Goal: Task Accomplishment & Management: Complete application form

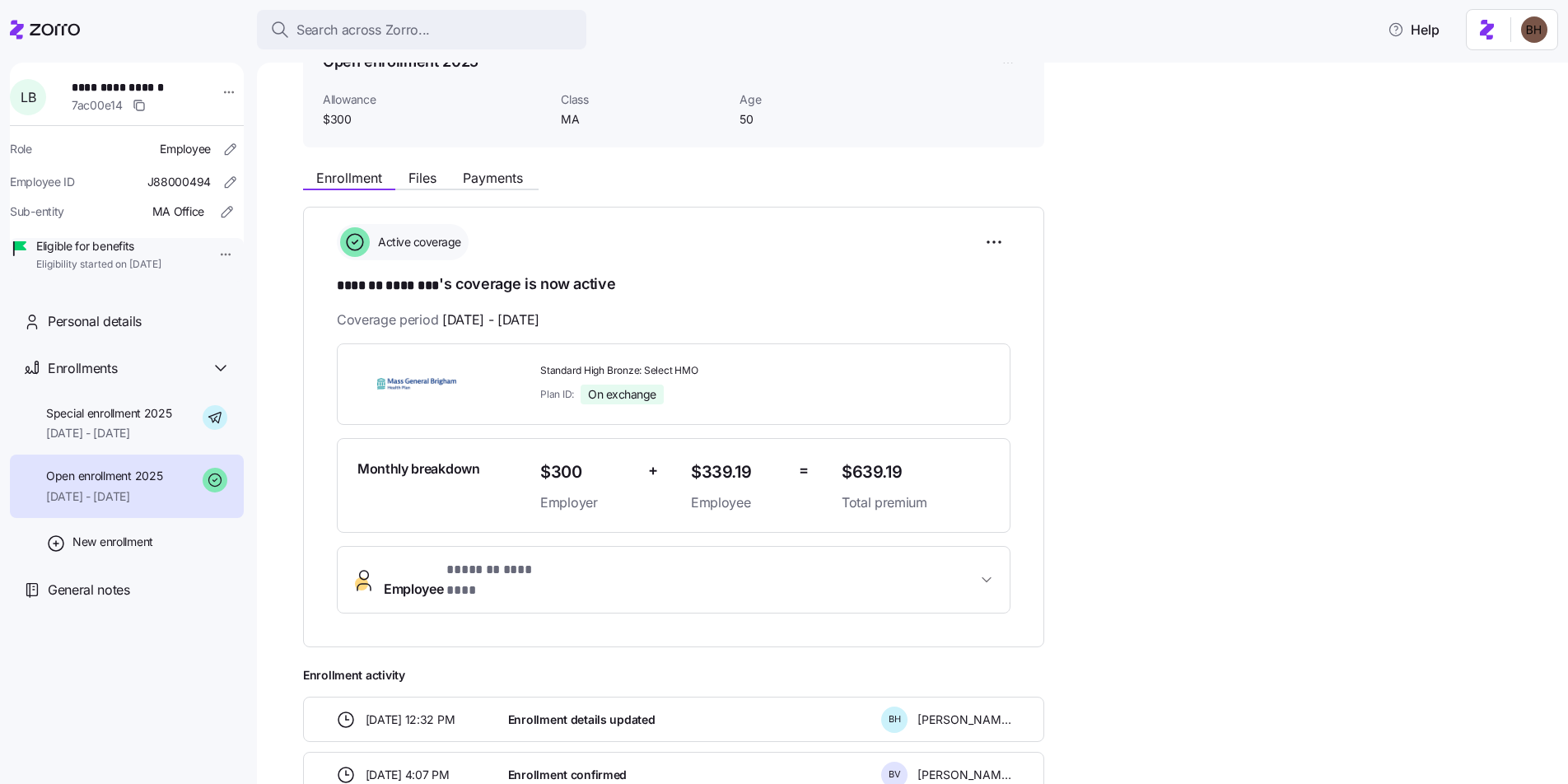
scroll to position [17, 0]
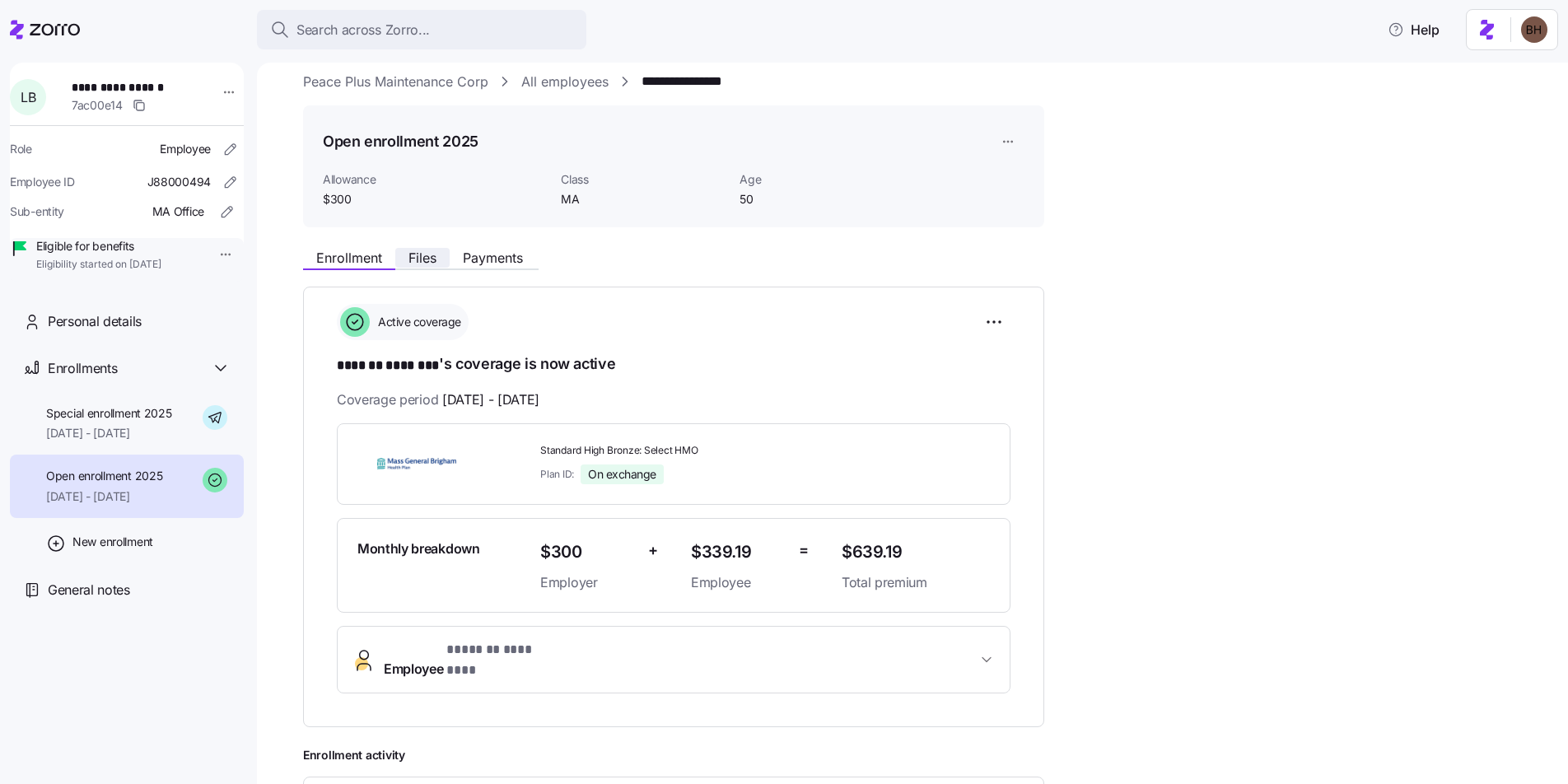
click at [424, 264] on span "Files" at bounding box center [422, 258] width 28 height 14
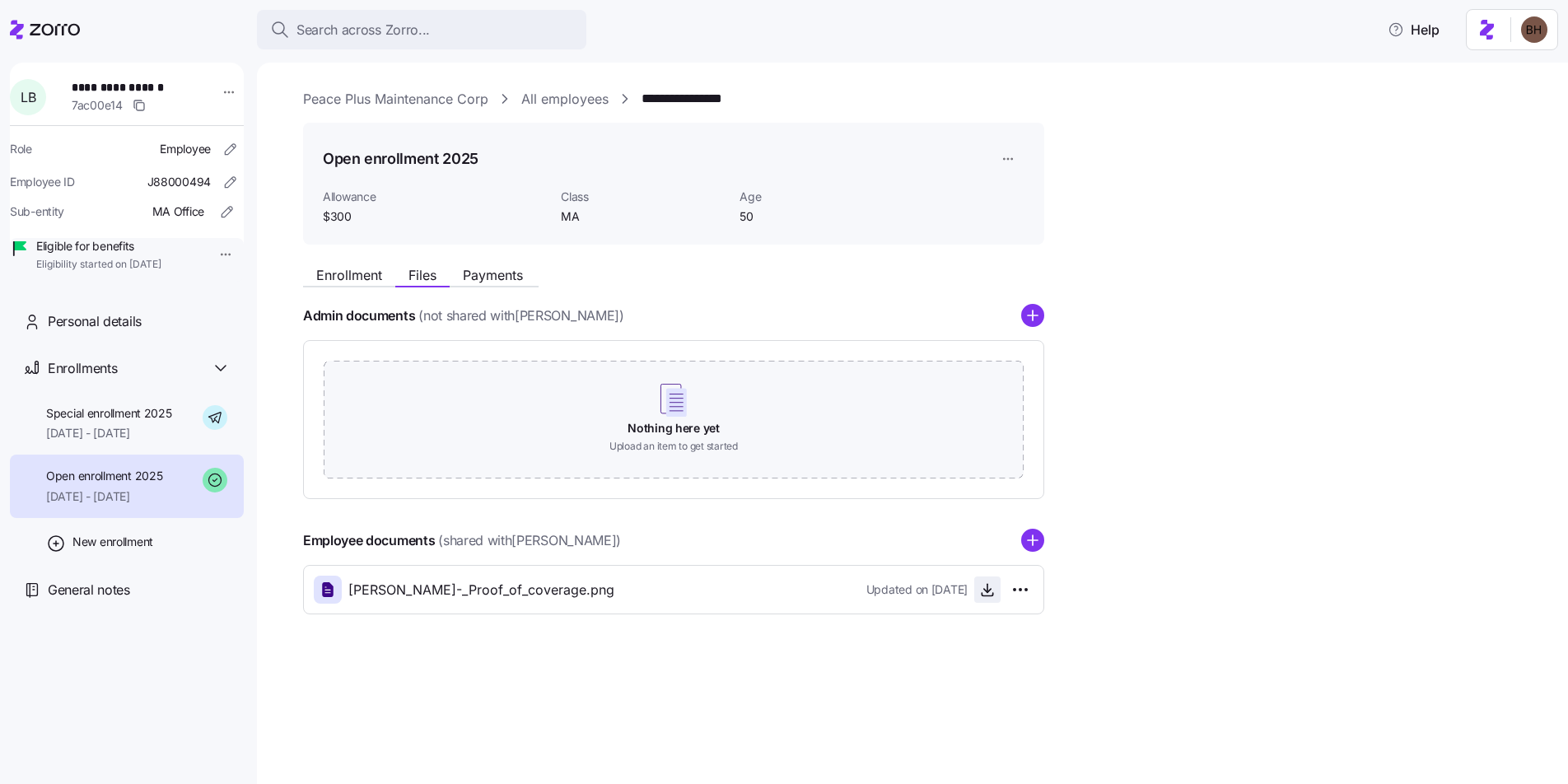
click at [981, 589] on icon "button" at bounding box center [987, 589] width 16 height 16
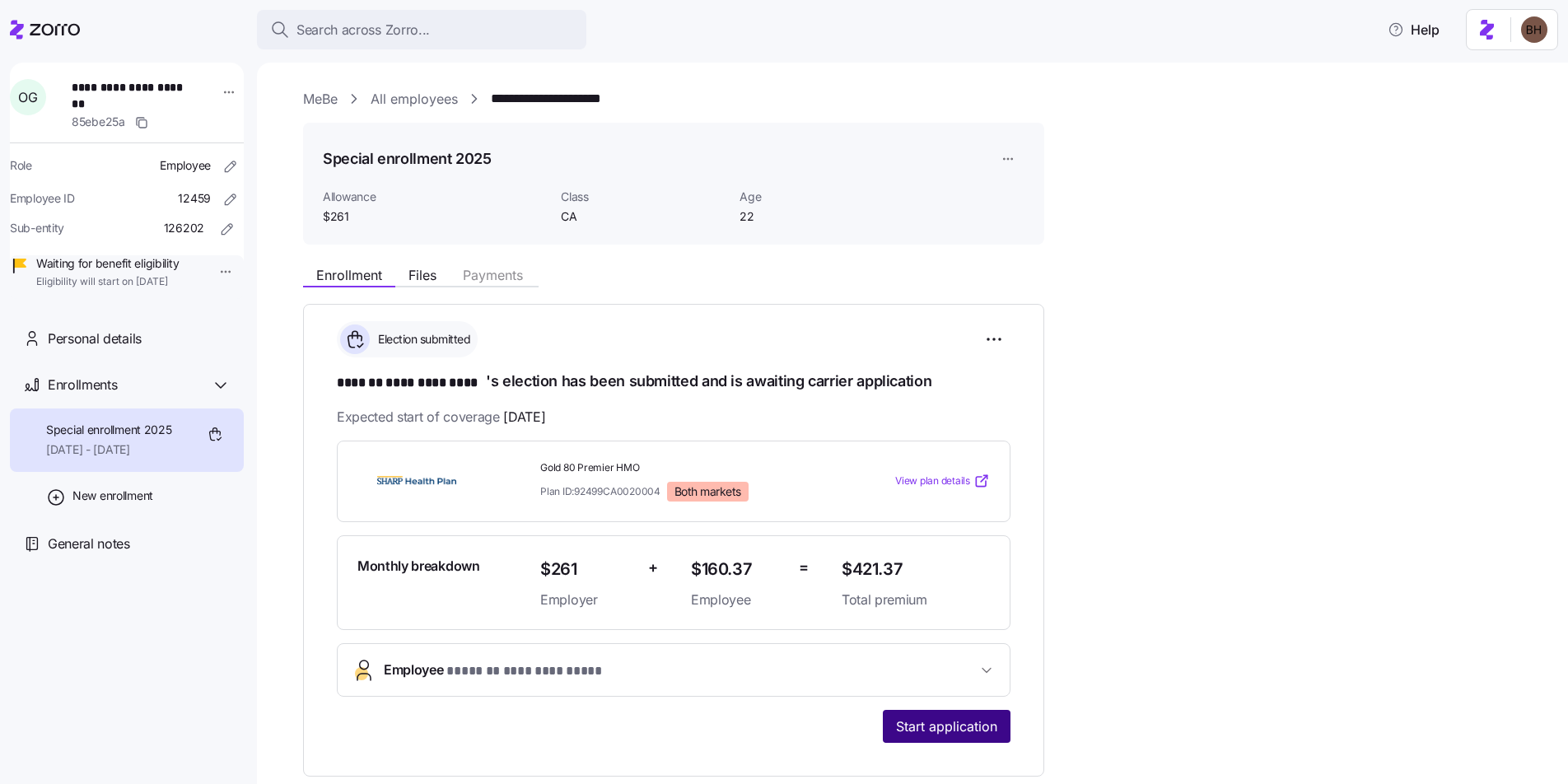
click at [968, 730] on span "Start application" at bounding box center [947, 726] width 102 height 19
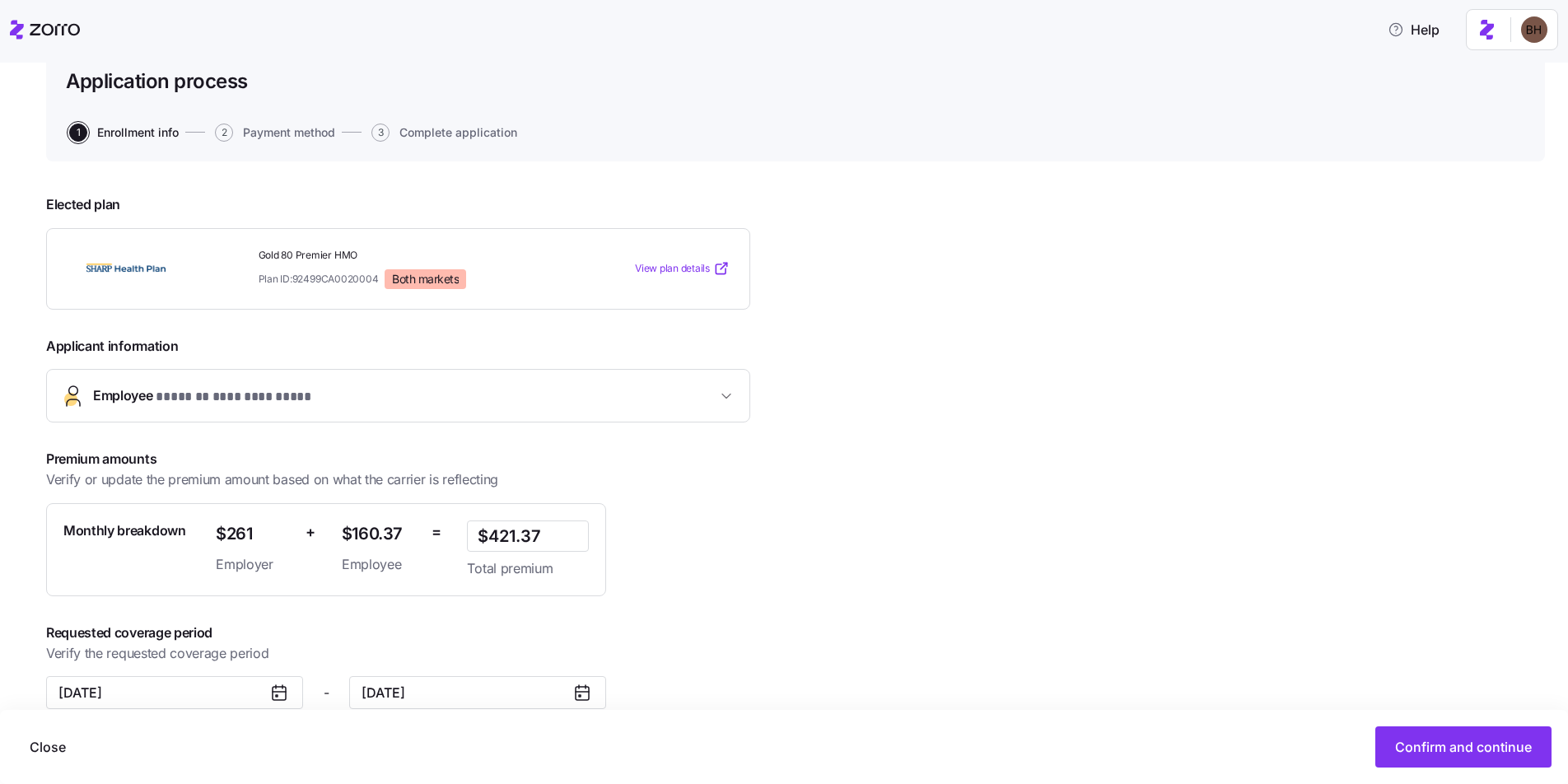
scroll to position [141, 0]
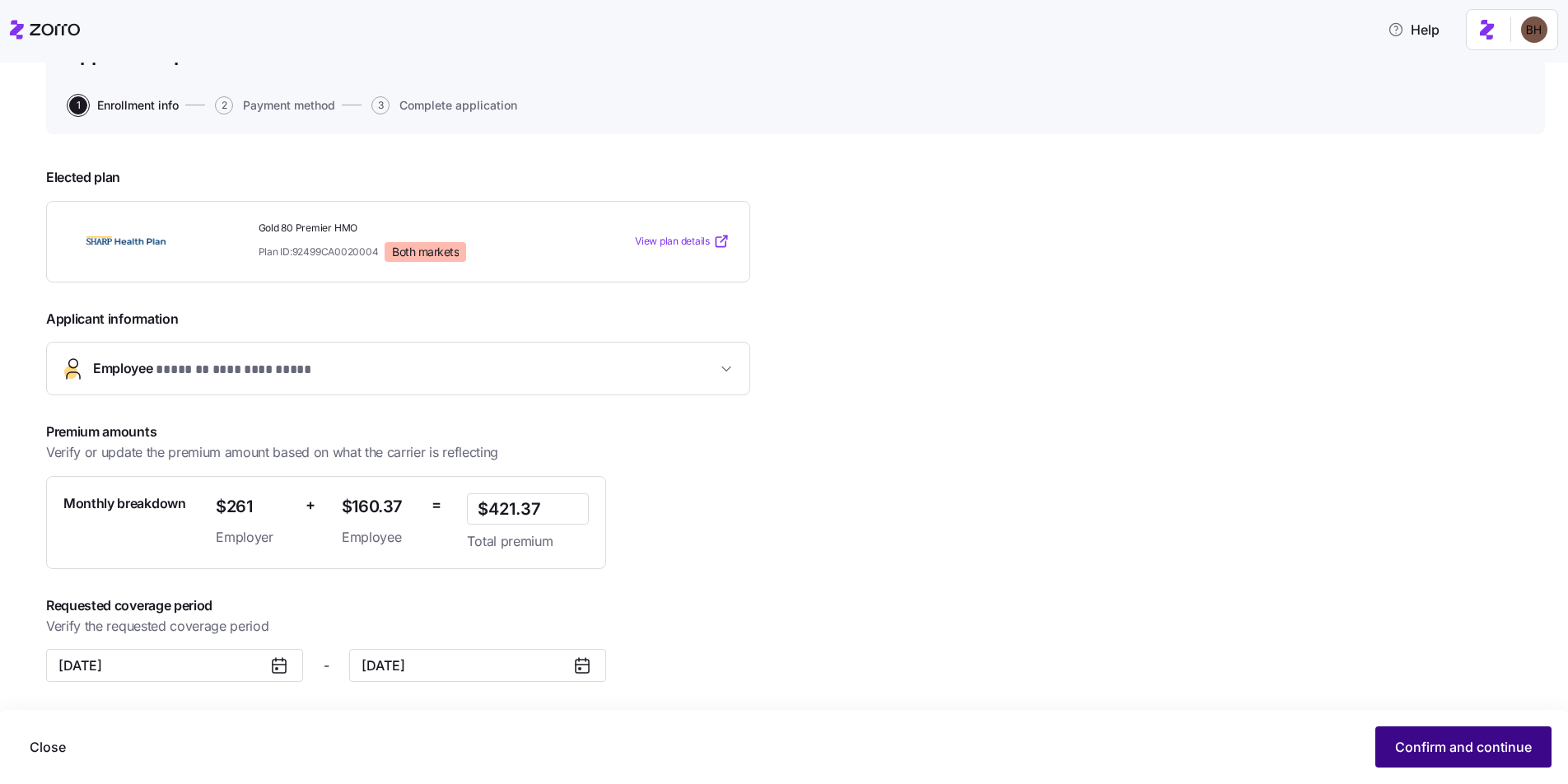
click at [1422, 740] on span "Confirm and continue" at bounding box center [1463, 747] width 136 height 19
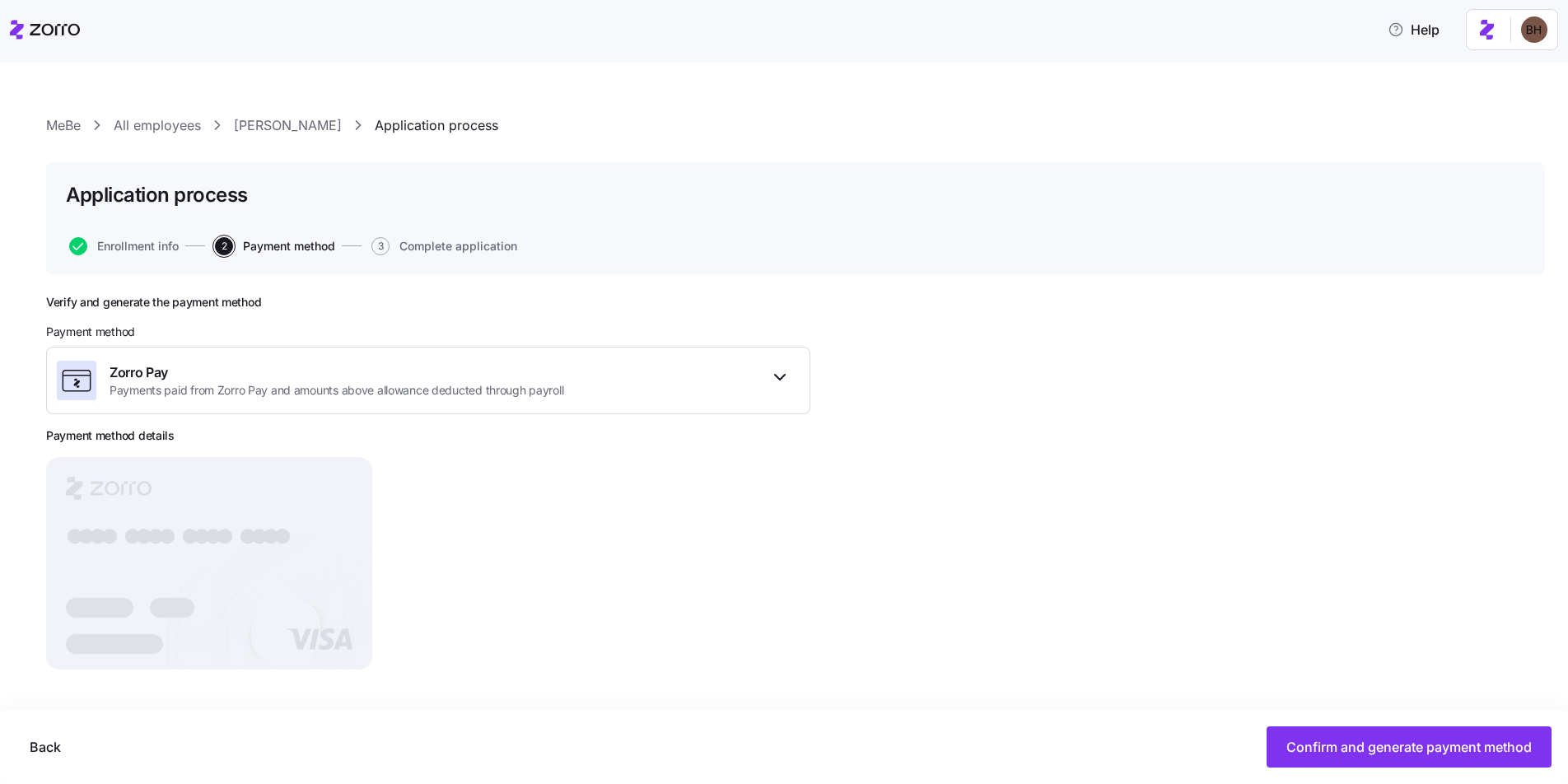
scroll to position [1, 0]
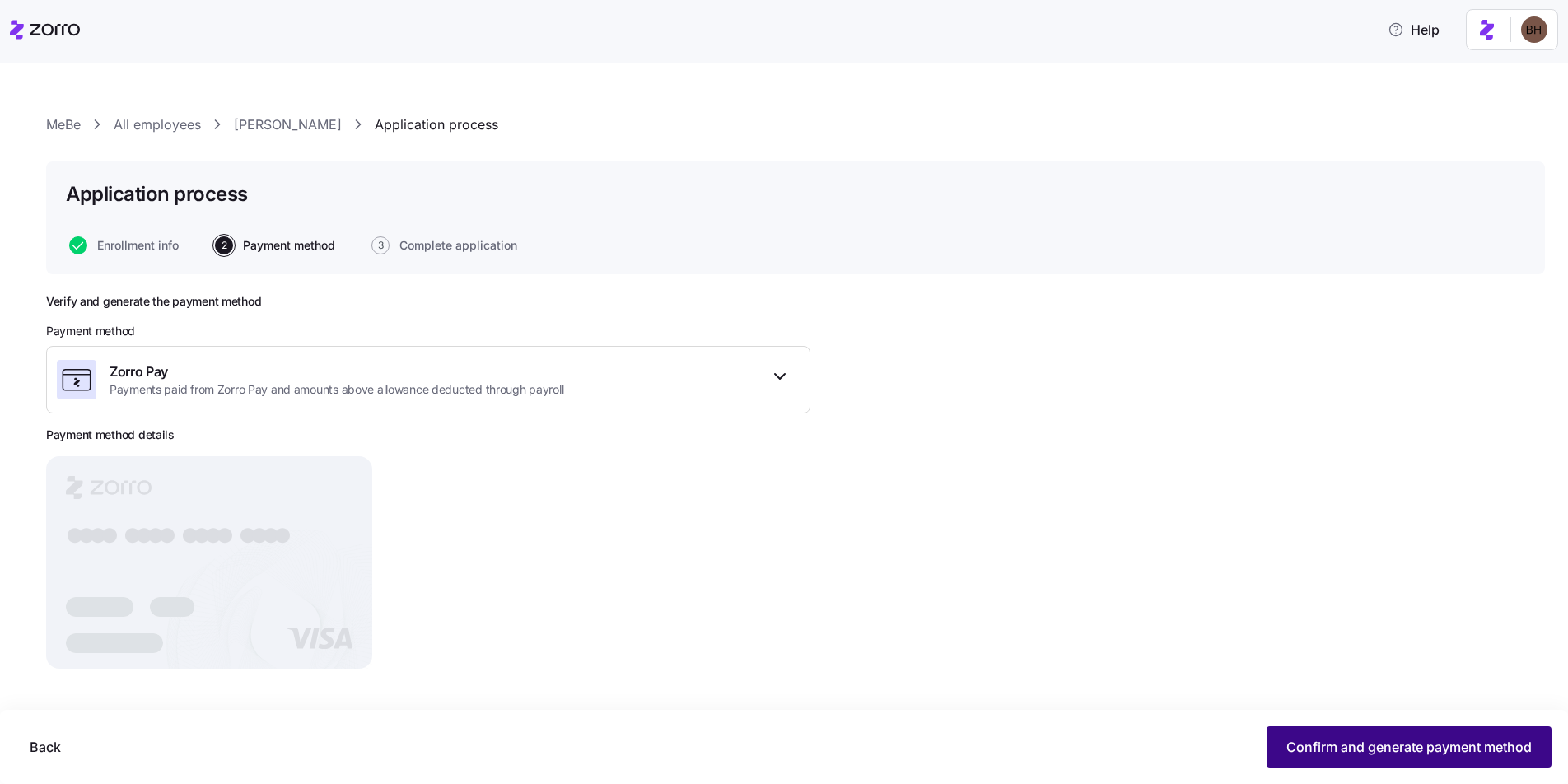
click at [1311, 749] on span "Confirm and generate payment method" at bounding box center [1410, 747] width 246 height 19
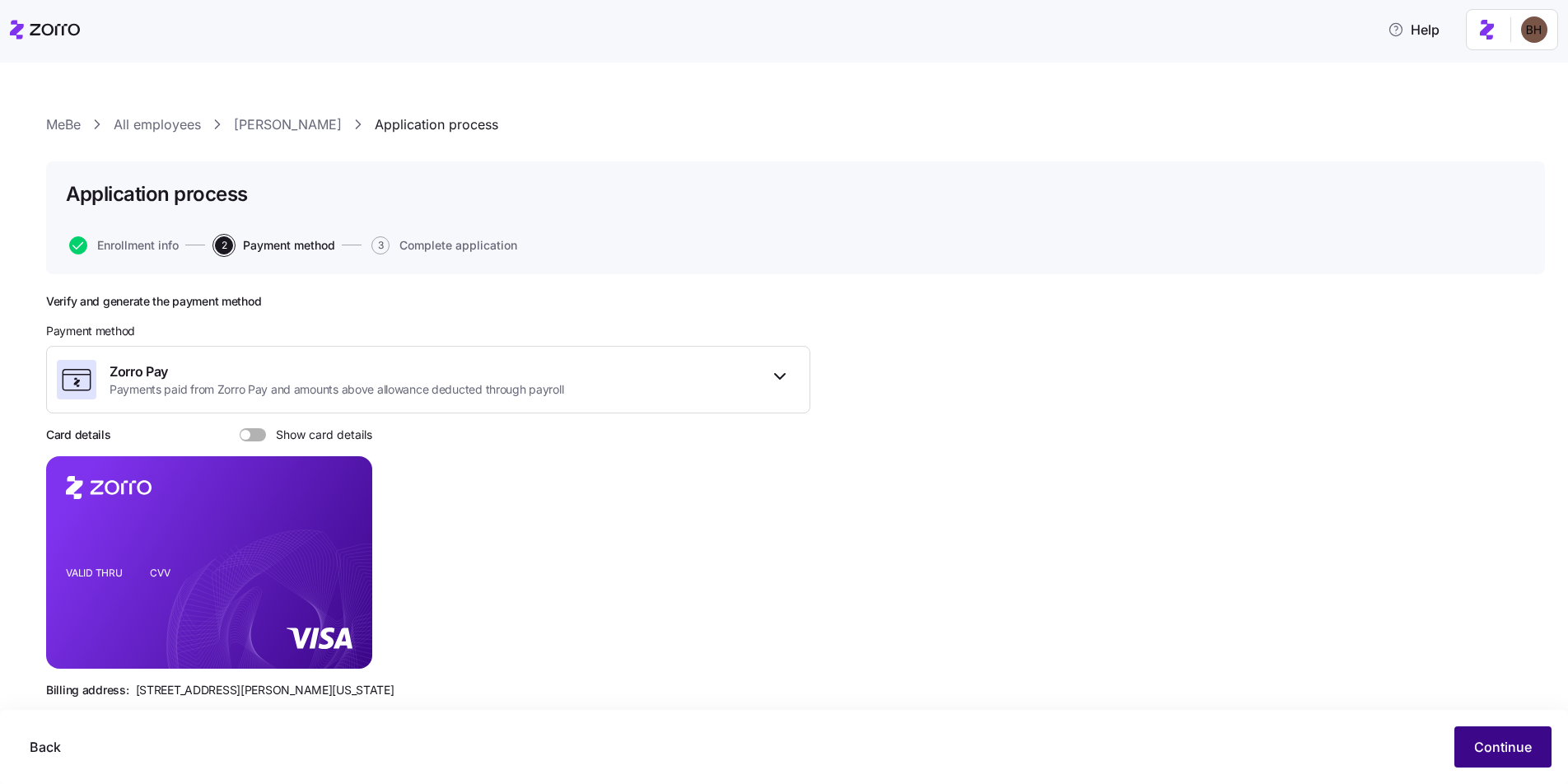
click at [1459, 749] on button "Continue" at bounding box center [1503, 747] width 97 height 42
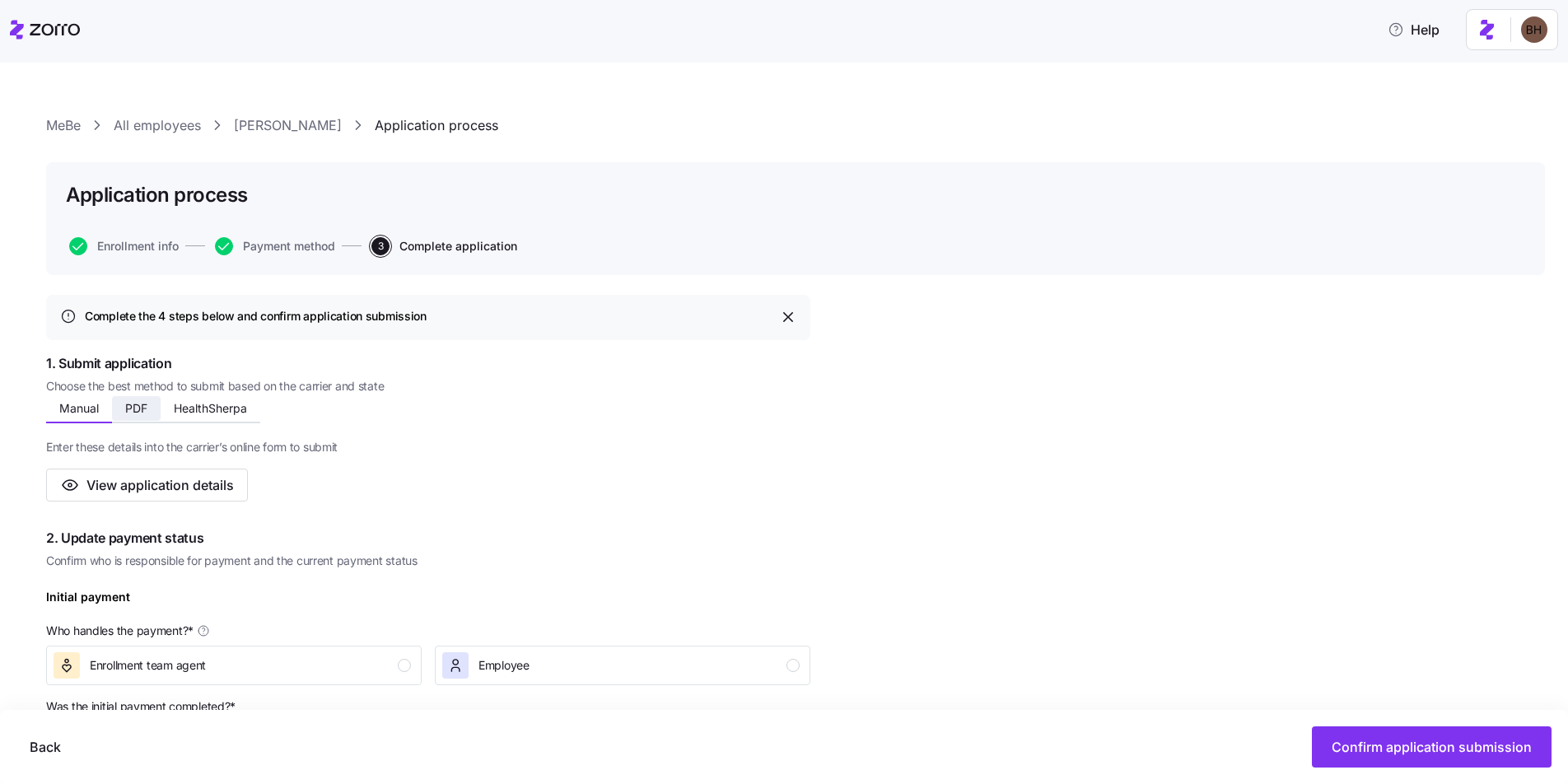
click at [136, 411] on span "PDF" at bounding box center [136, 409] width 22 height 12
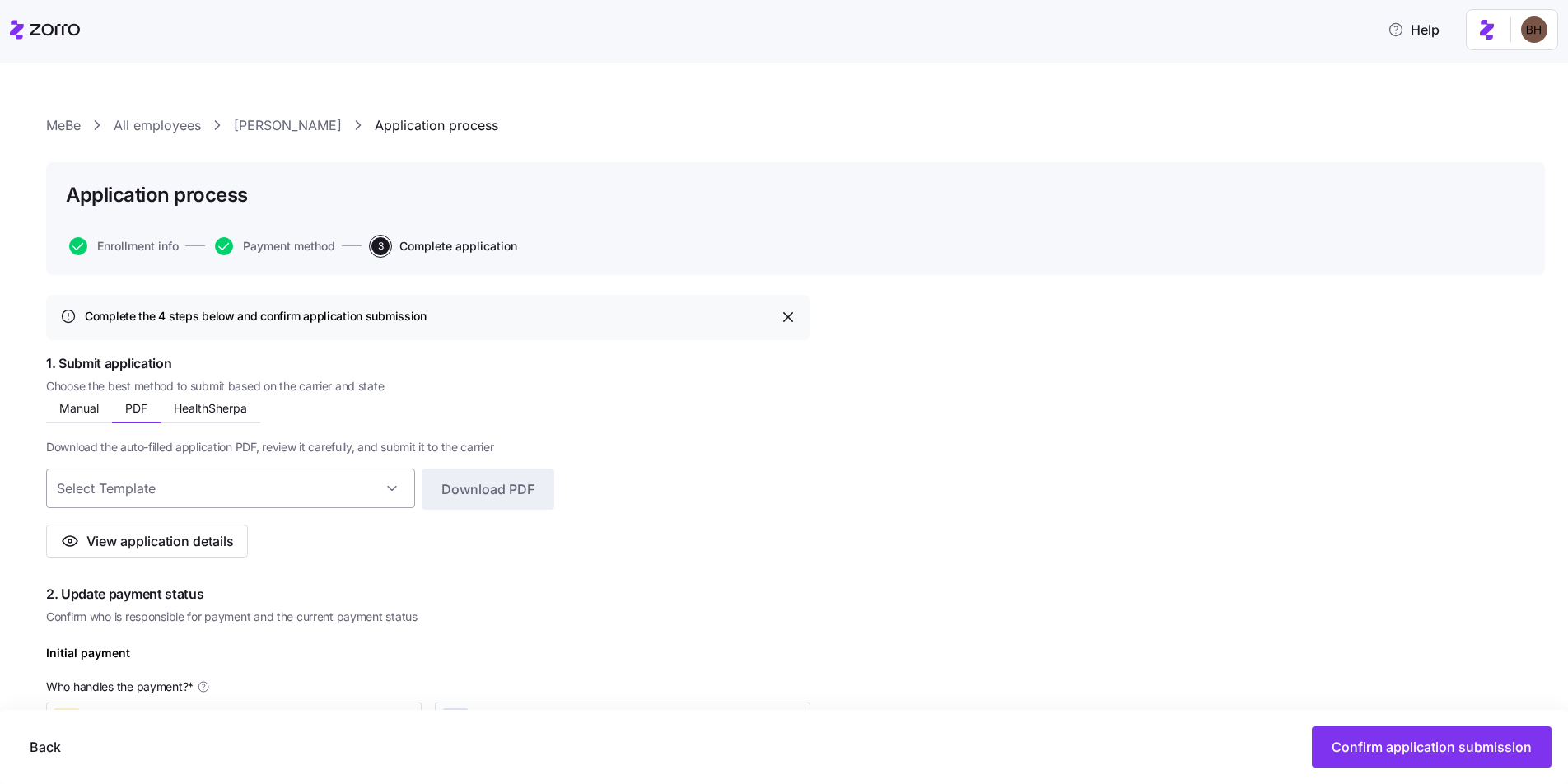
click at [385, 480] on input at bounding box center [230, 488] width 369 height 40
